Goal: Information Seeking & Learning: Learn about a topic

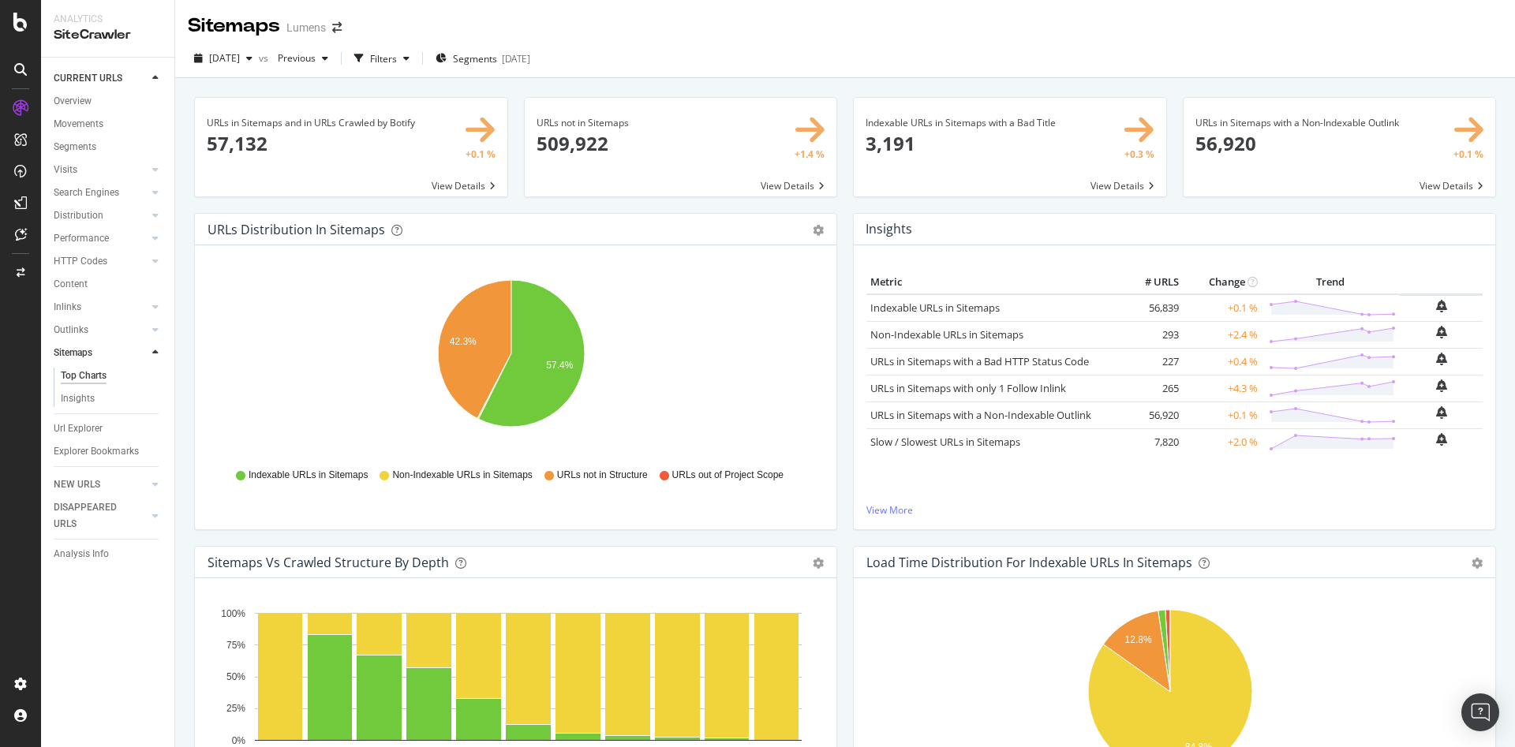
click at [1083, 183] on span at bounding box center [1010, 147] width 312 height 99
